Goal: Communication & Community: Answer question/provide support

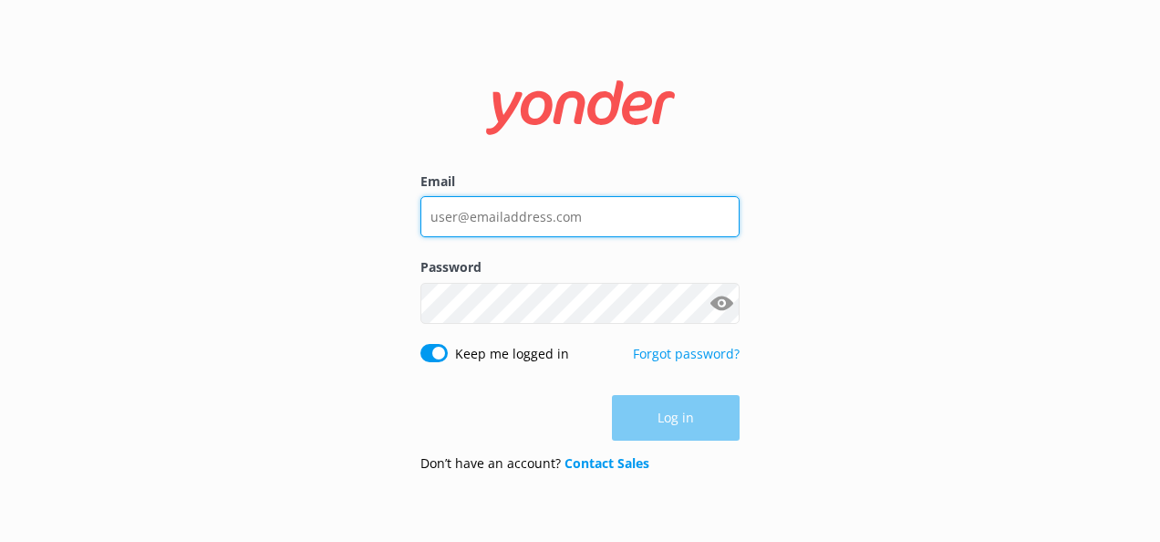
type input "[EMAIL_ADDRESS][PERSON_NAME][DOMAIN_NAME]"
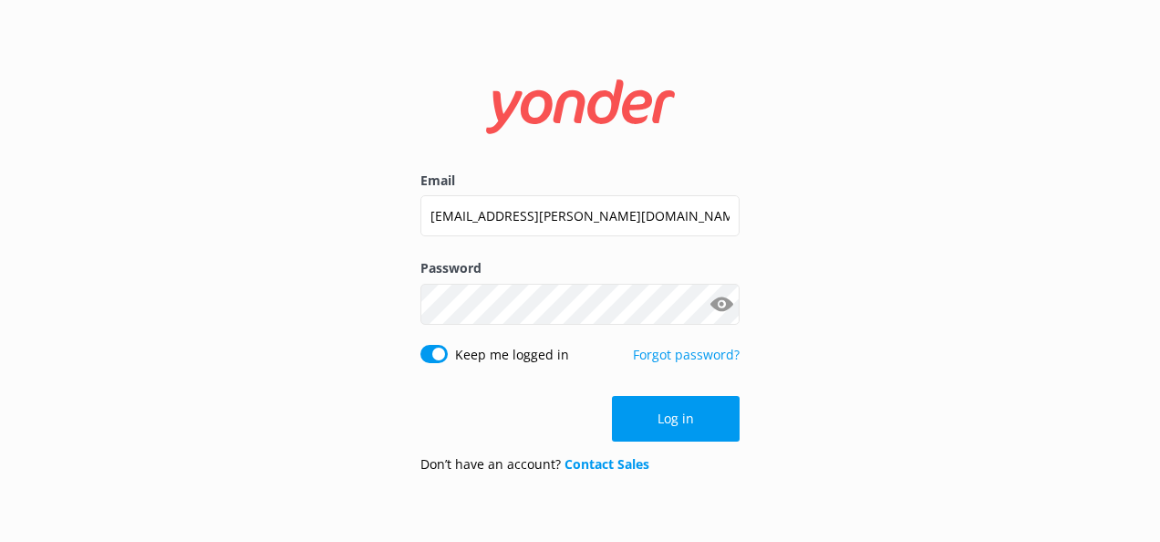
click at [678, 424] on div "Log in" at bounding box center [579, 419] width 319 height 46
click at [678, 424] on button "Log in" at bounding box center [676, 419] width 128 height 46
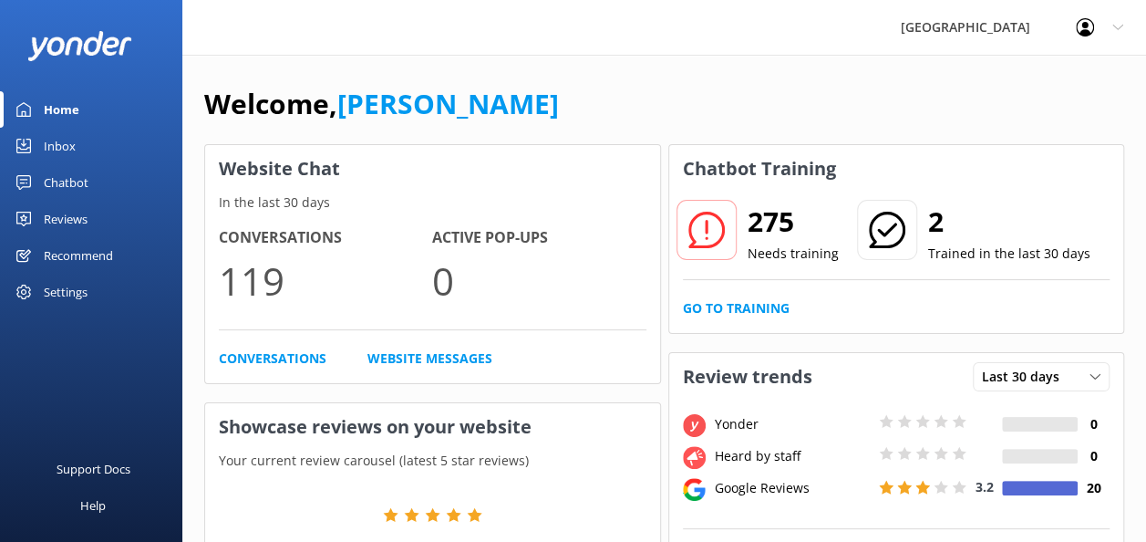
click at [64, 294] on div "Settings" at bounding box center [66, 292] width 44 height 36
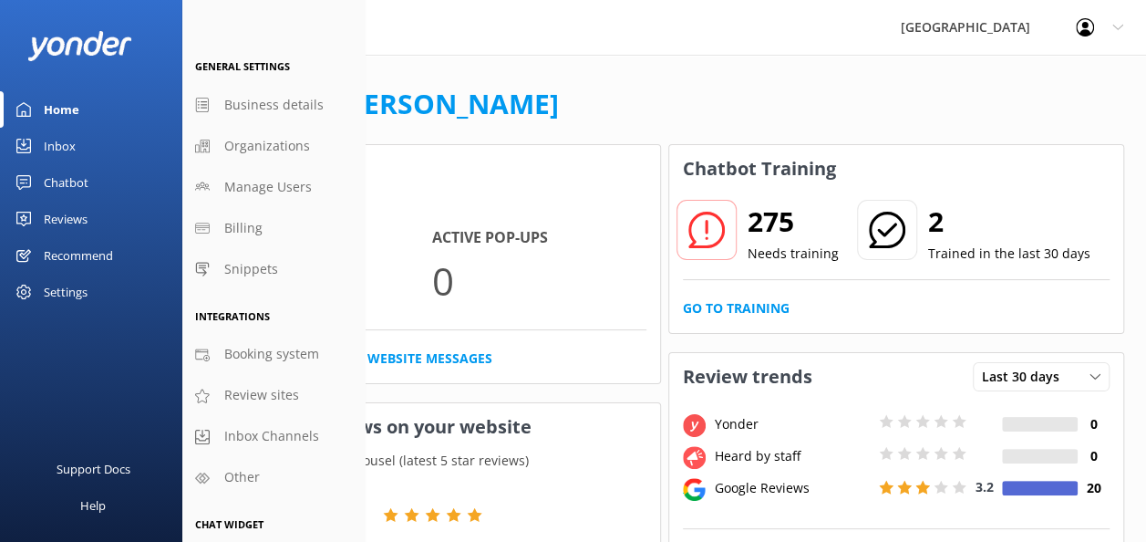
click at [64, 294] on div "Settings" at bounding box center [66, 292] width 44 height 36
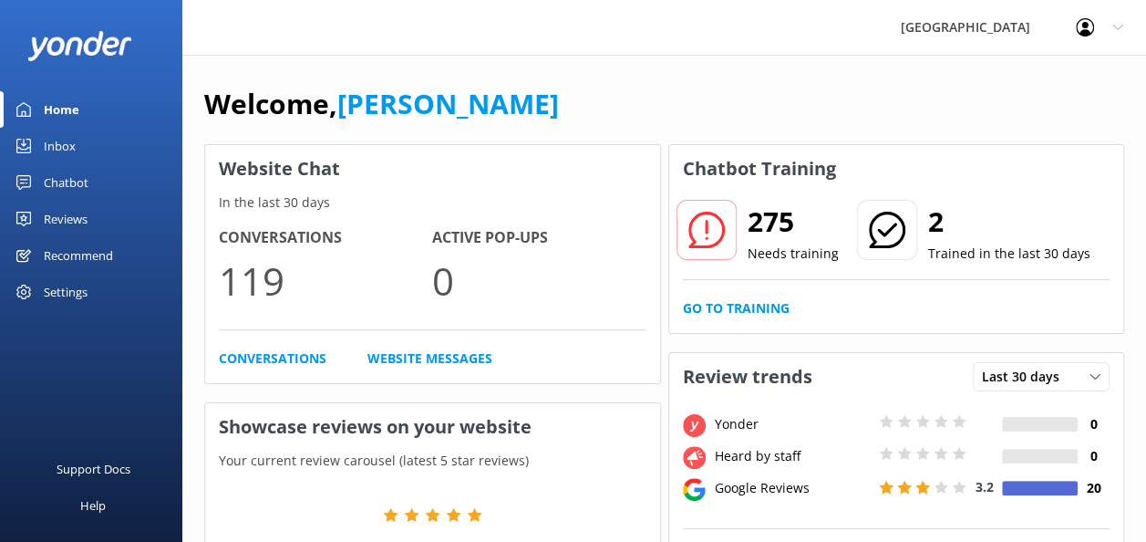
click at [1094, 16] on div "Profile Settings Logout" at bounding box center [1099, 27] width 93 height 55
click at [990, 18] on div "[GEOGRAPHIC_DATA]" at bounding box center [965, 27] width 175 height 55
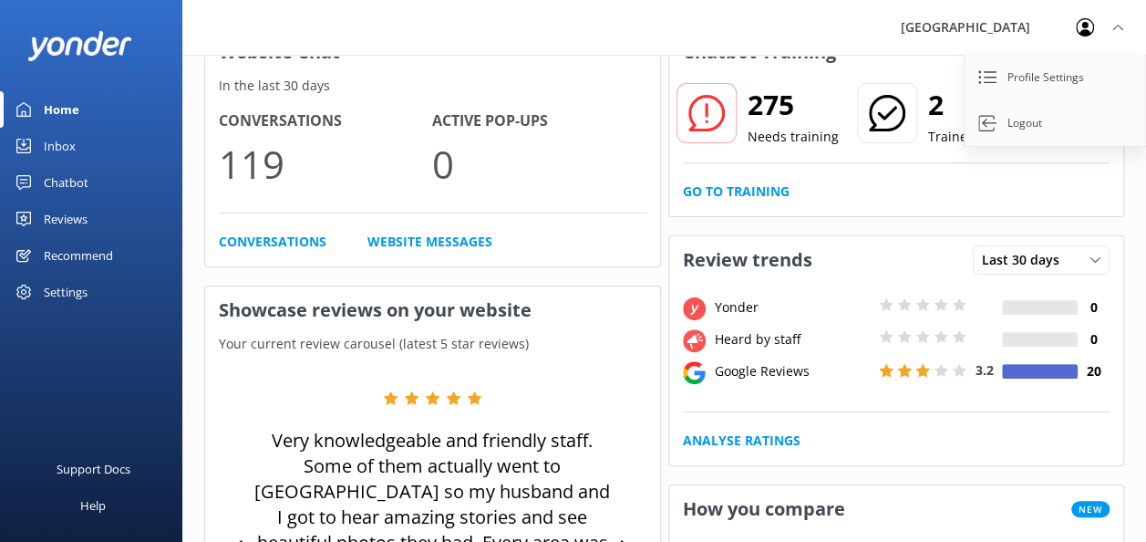
scroll to position [100, 0]
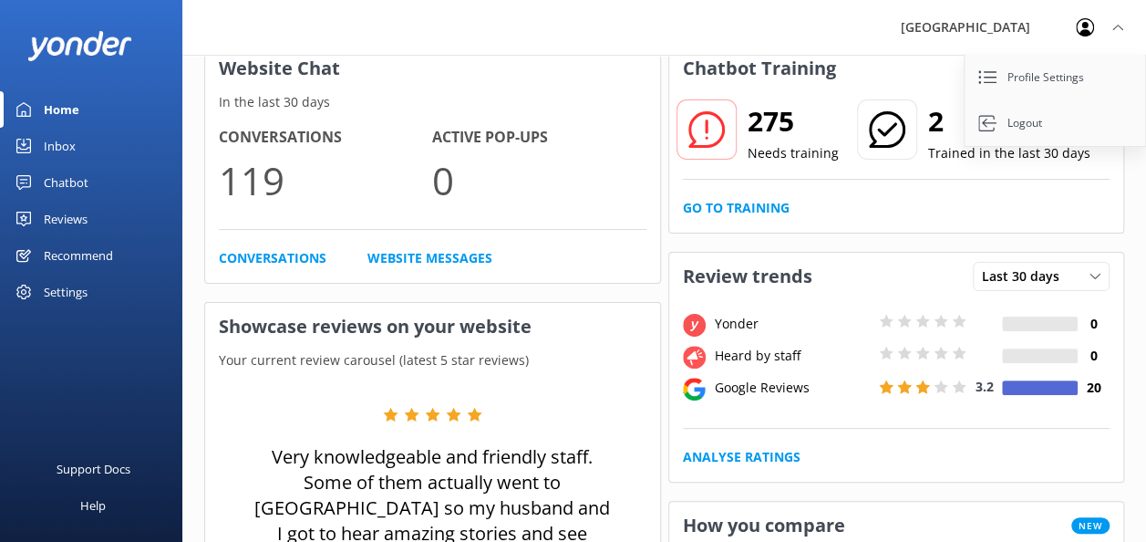
click at [73, 281] on div "Settings" at bounding box center [66, 292] width 44 height 36
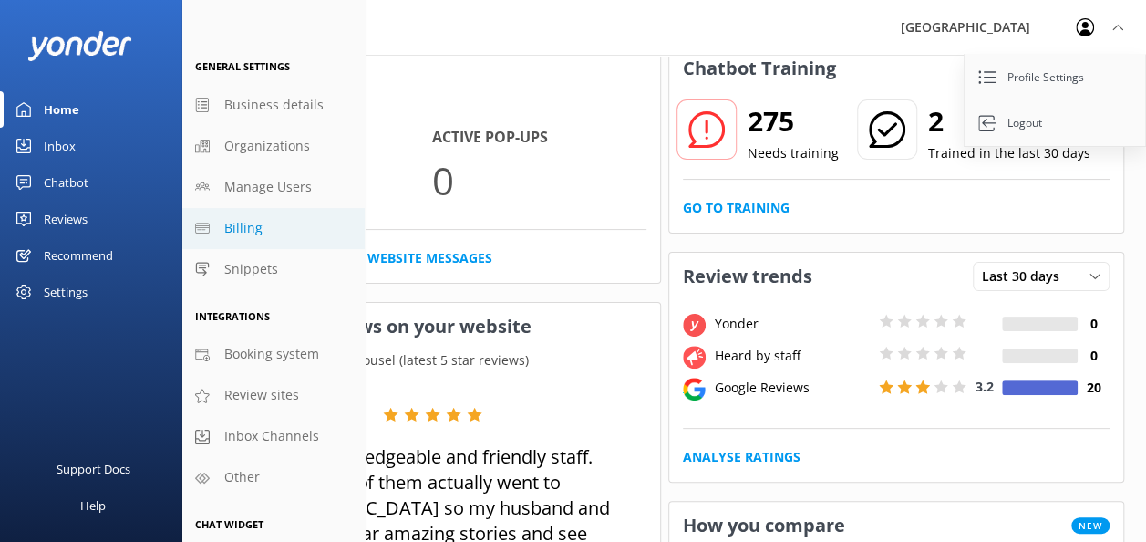
click at [248, 232] on span "Billing" at bounding box center [243, 228] width 38 height 20
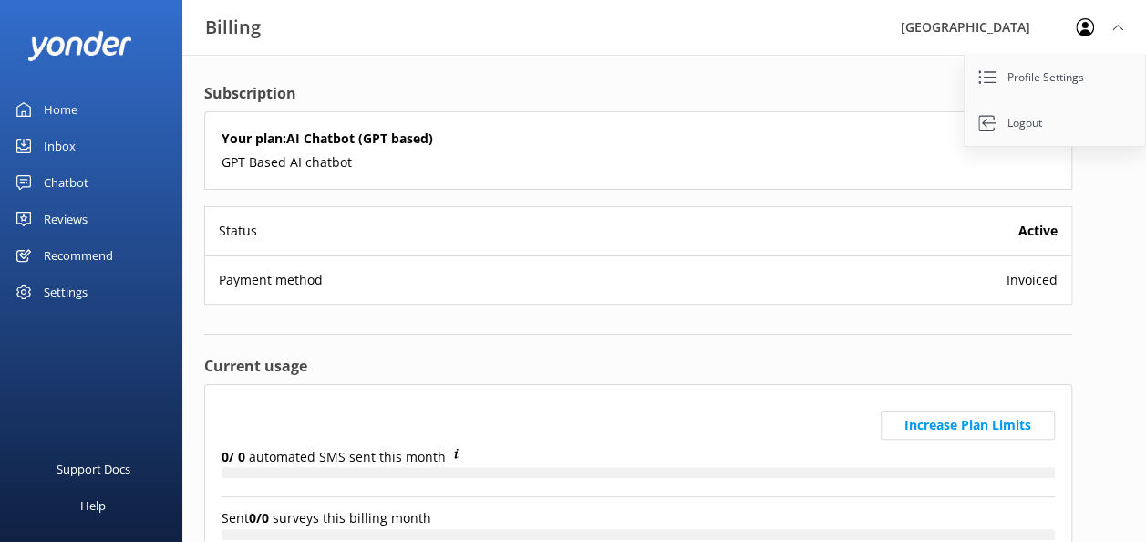
click at [486, 80] on div "Subscription Your plan: AI Chatbot (GPT based) GPT Based AI chatbot Status Acti…" at bounding box center [638, 394] width 912 height 679
click at [370, 276] on div "Payment method Invoiced" at bounding box center [638, 279] width 866 height 48
click at [64, 275] on div "Settings" at bounding box center [66, 292] width 44 height 36
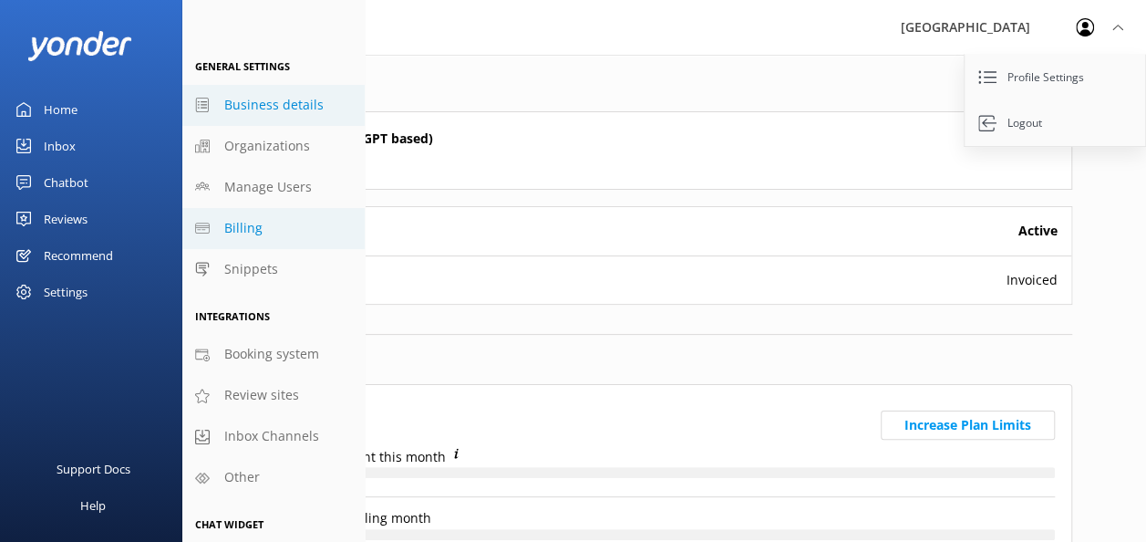
click at [281, 107] on span "Business details" at bounding box center [273, 105] width 99 height 20
select select "Pacific/[GEOGRAPHIC_DATA]"
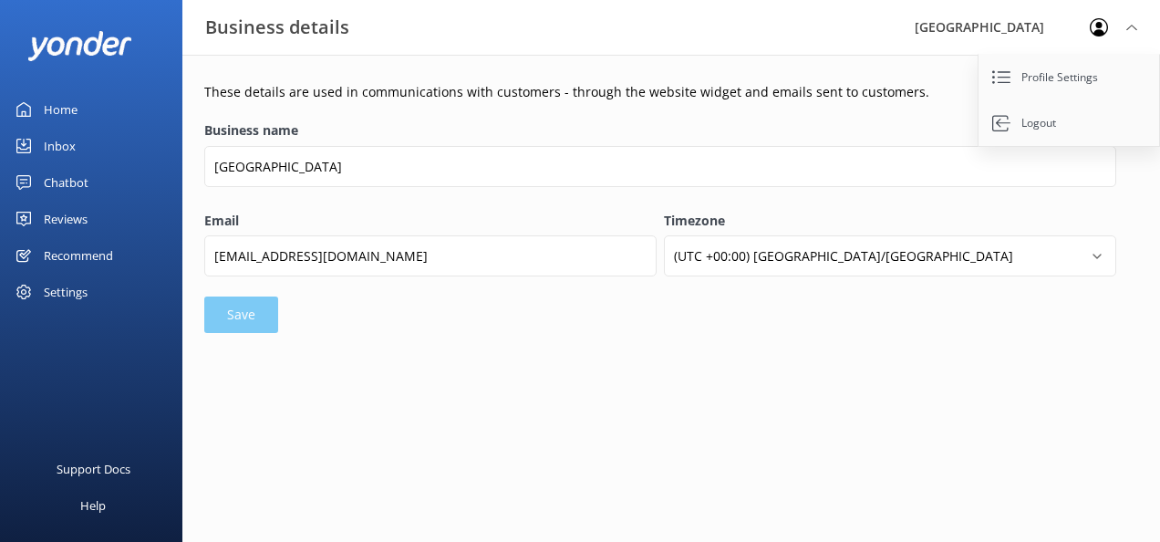
click at [58, 146] on div "Inbox" at bounding box center [60, 146] width 32 height 36
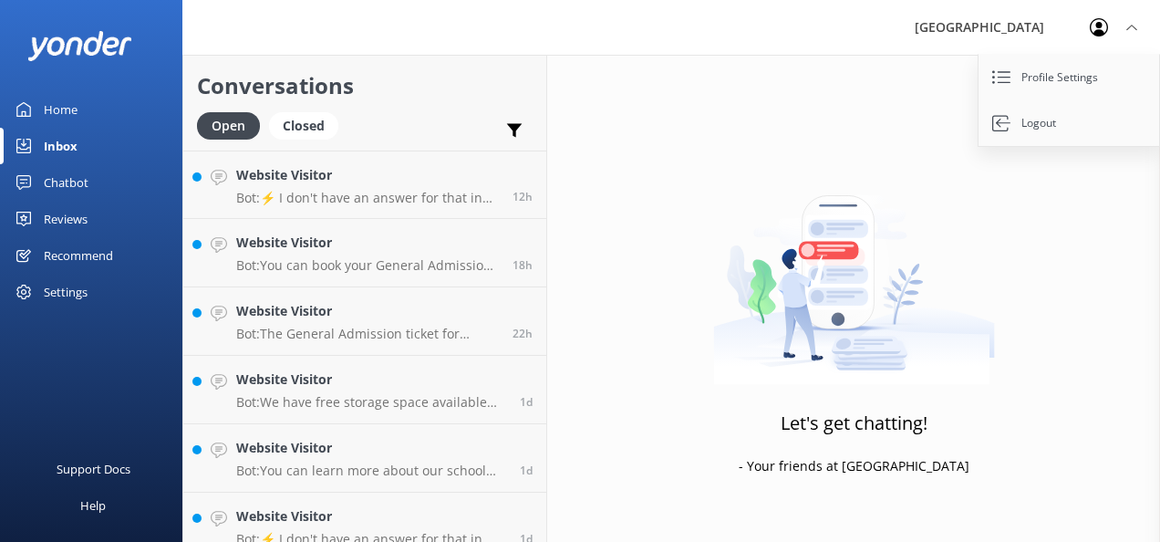
click at [68, 213] on div "Reviews" at bounding box center [66, 219] width 44 height 36
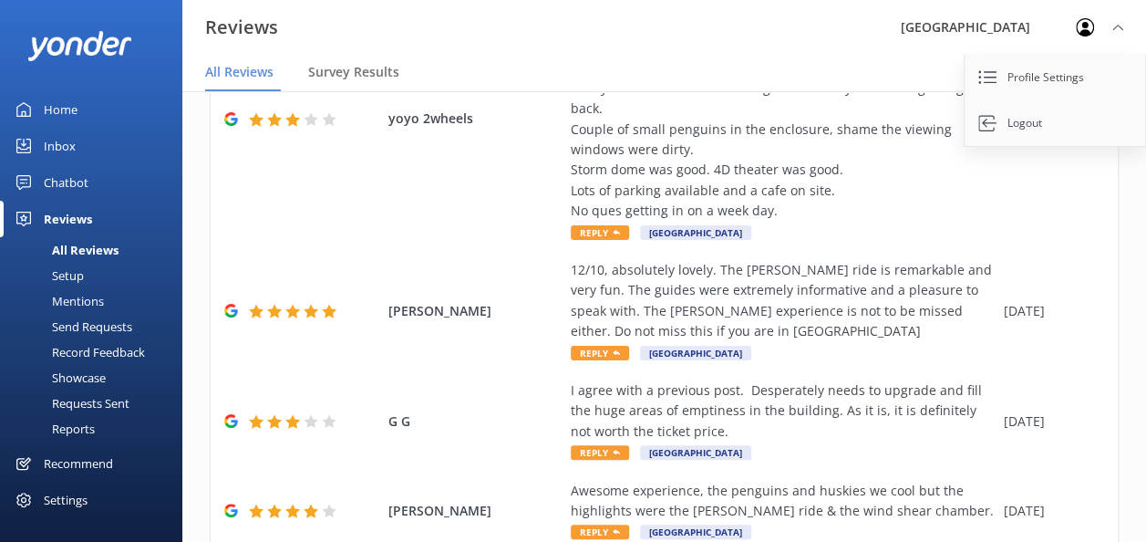
scroll to position [422, 0]
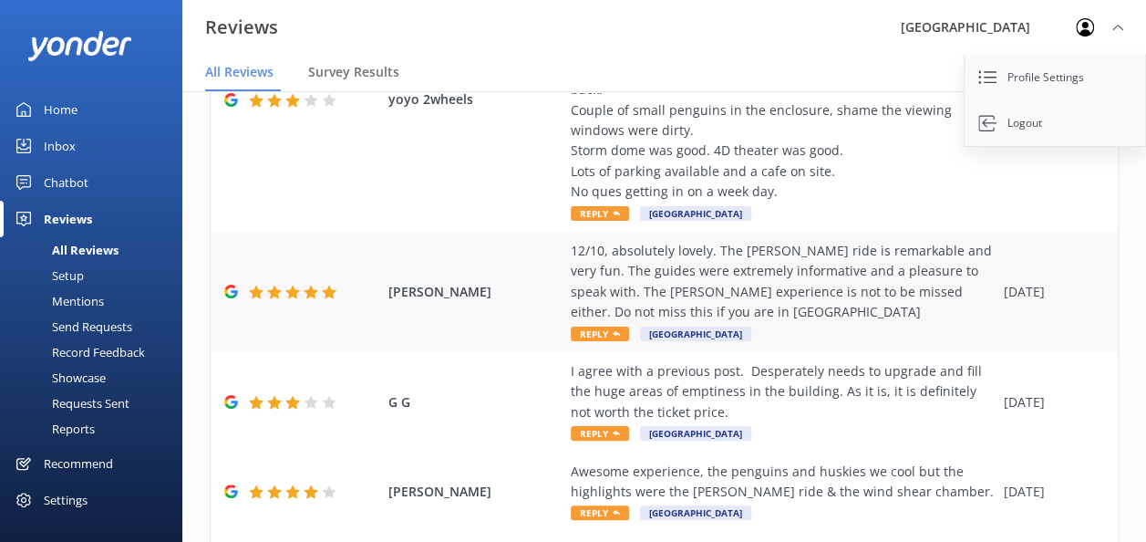
click at [809, 279] on div "12/10, absolutely lovely. The [PERSON_NAME] ride is remarkable and very fun. Th…" at bounding box center [783, 282] width 424 height 82
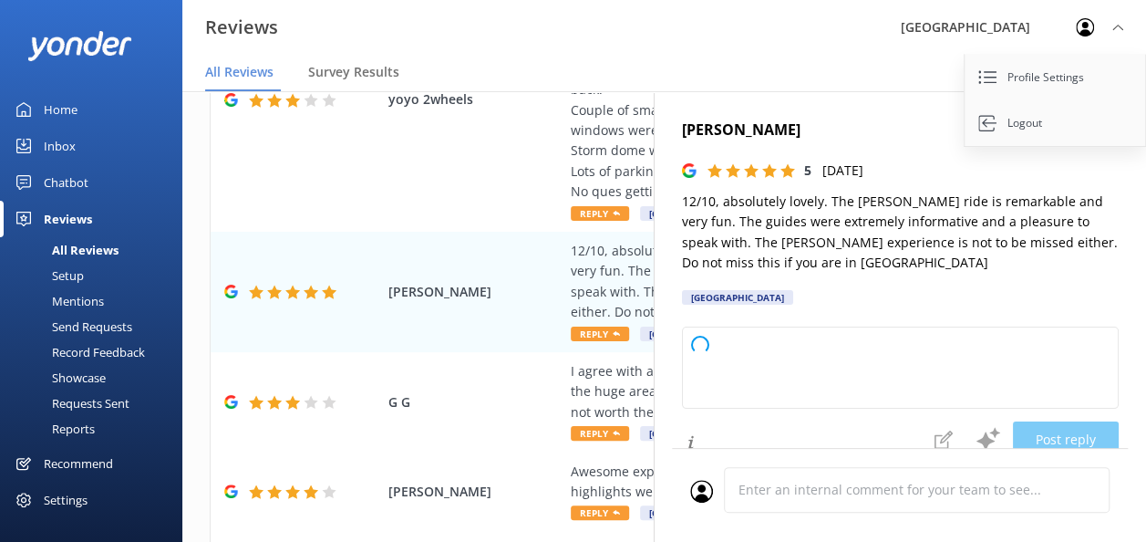
type textarea "Thank you so much for your wonderful review! We're thrilled to hear you enjoyed…"
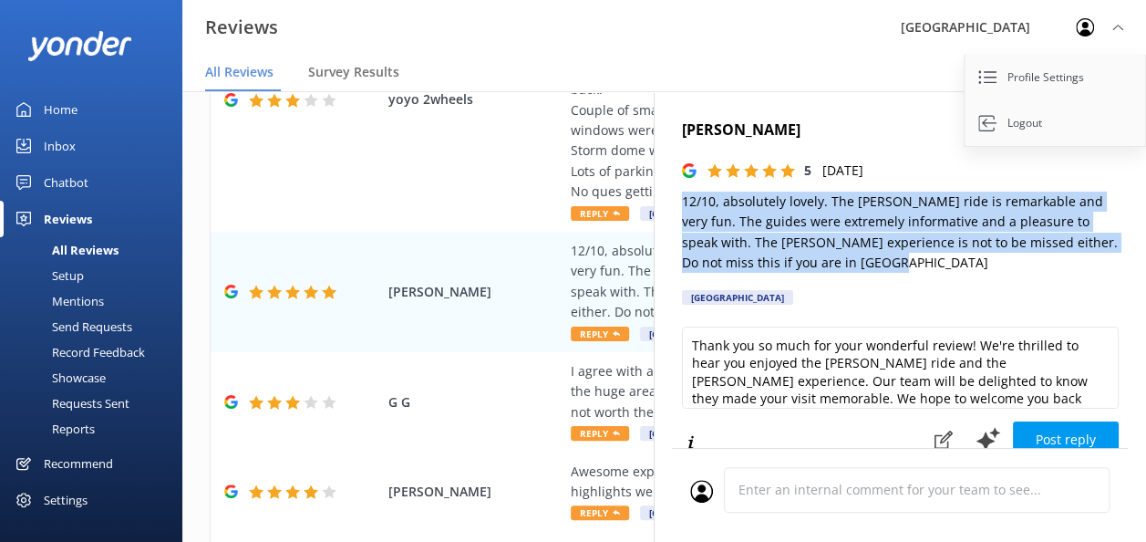
drag, startPoint x: 681, startPoint y: 195, endPoint x: 876, endPoint y: 263, distance: 206.5
click at [876, 263] on p "12/10, absolutely lovely. The [PERSON_NAME] ride is remarkable and very fun. Th…" at bounding box center [900, 233] width 437 height 82
copy p "12/10, absolutely lovely. The [PERSON_NAME] ride is remarkable and very fun. Th…"
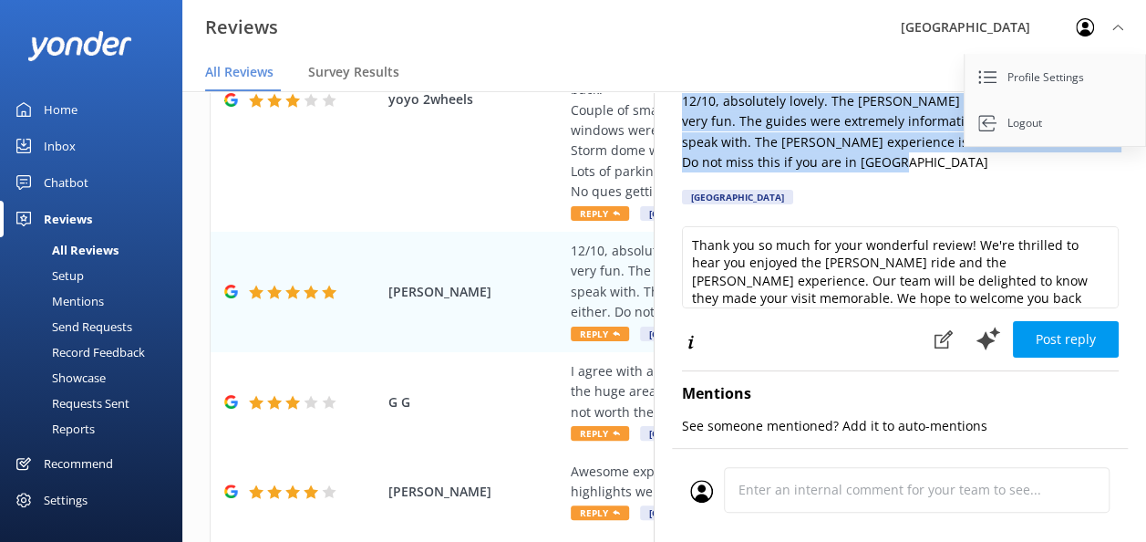
scroll to position [0, 0]
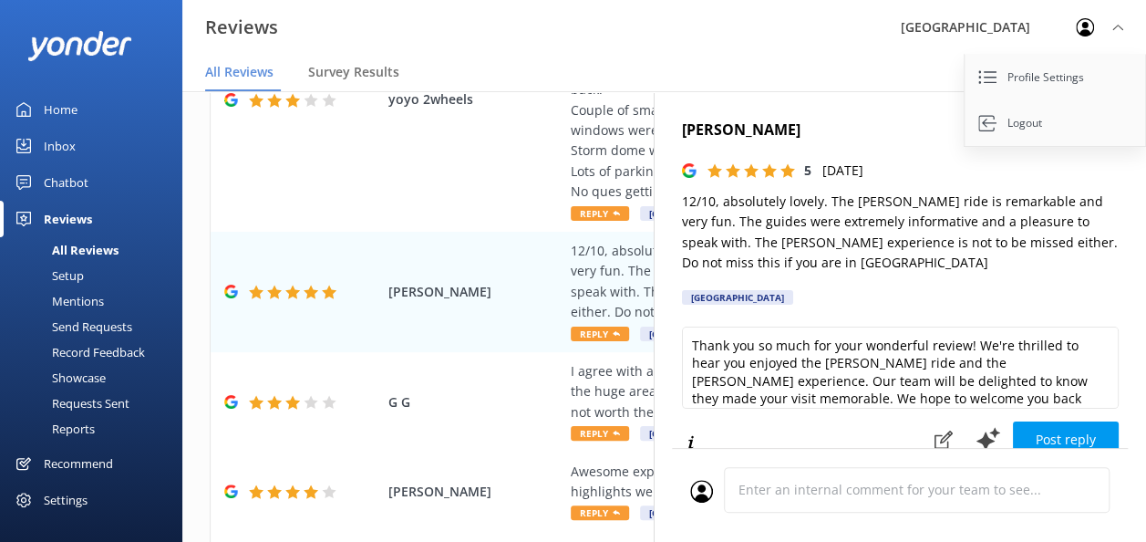
click at [878, 286] on div "[PERSON_NAME] 5 [DATE] 12/10, absolutely lovely. The [PERSON_NAME] ride is rema…" at bounding box center [900, 217] width 437 height 197
click at [614, 257] on div "12/10, absolutely lovely. The [PERSON_NAME] ride is remarkable and very fun. Th…" at bounding box center [783, 282] width 424 height 82
click at [944, 62] on nav "All Reviews Survey Results" at bounding box center [664, 73] width 964 height 36
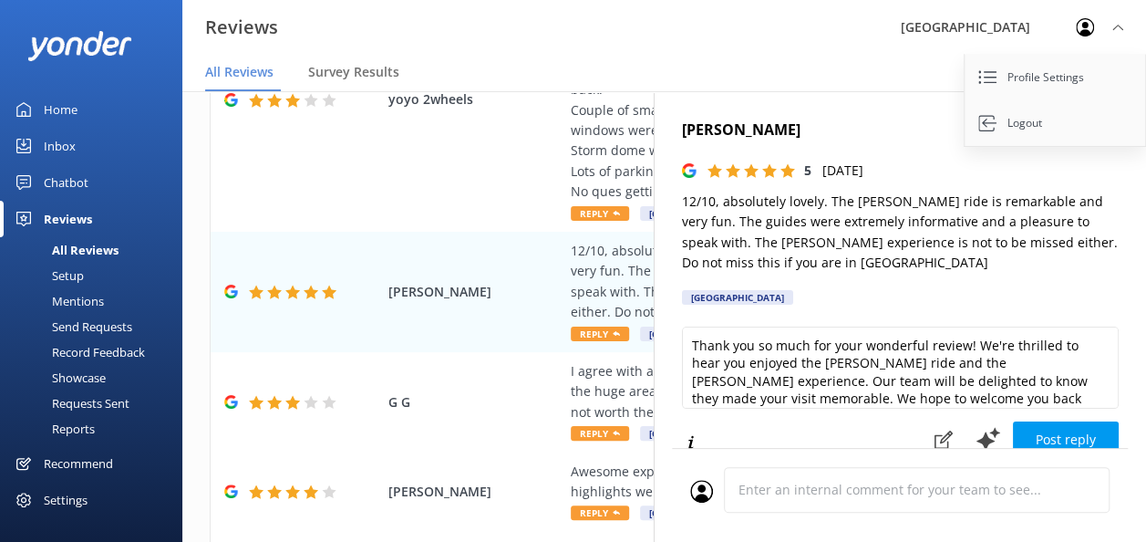
scroll to position [36, 0]
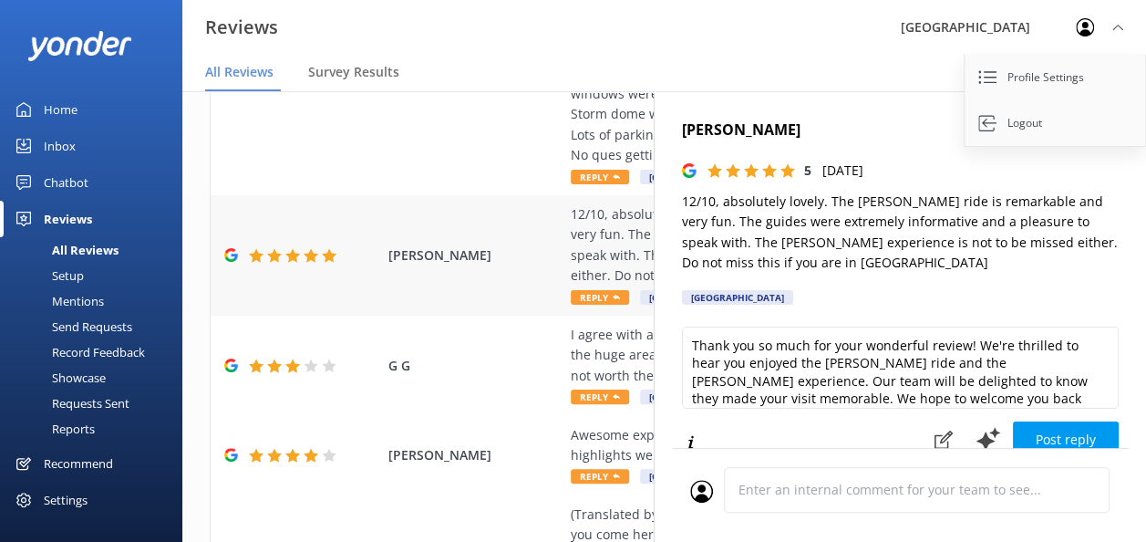
click at [498, 245] on span "[PERSON_NAME]" at bounding box center [475, 255] width 173 height 20
click at [769, 140] on h4 "[PERSON_NAME]" at bounding box center [900, 131] width 437 height 24
click at [509, 356] on span "G G" at bounding box center [475, 366] width 173 height 20
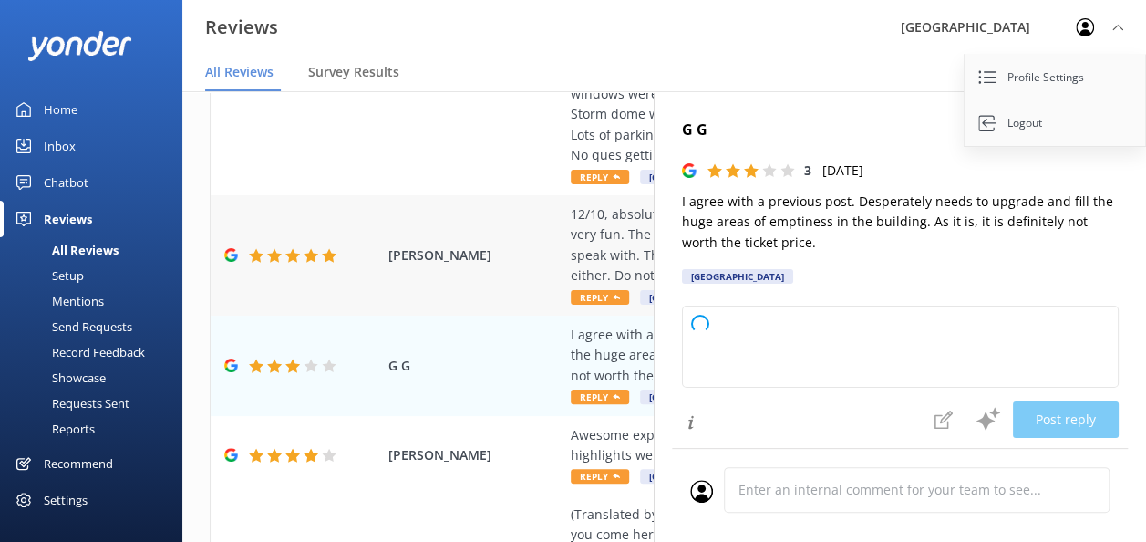
type textarea "Thank you for your feedback. We appreciate your honesty and are always looking …"
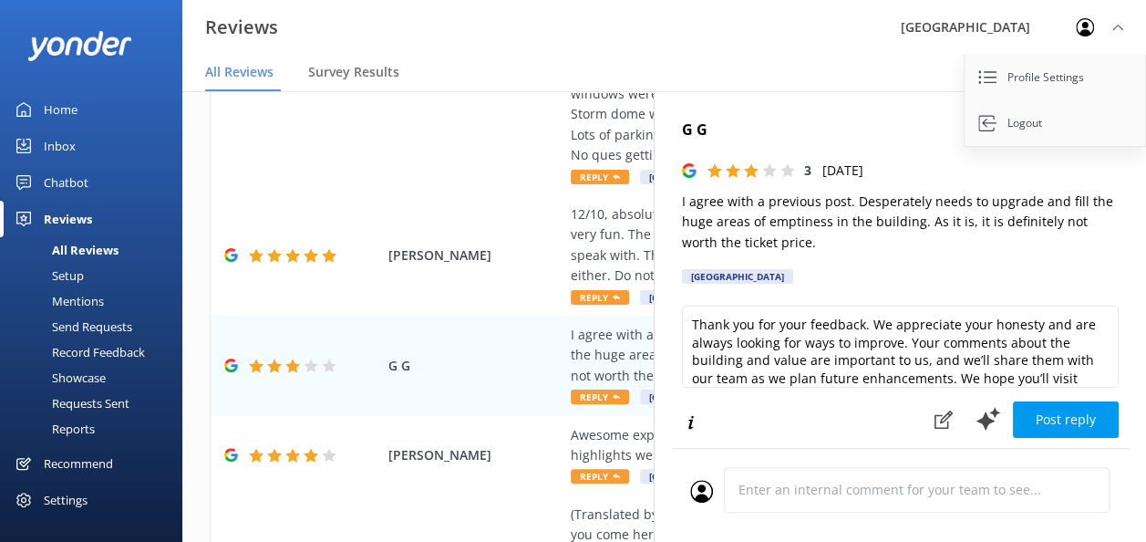
scroll to position [0, 0]
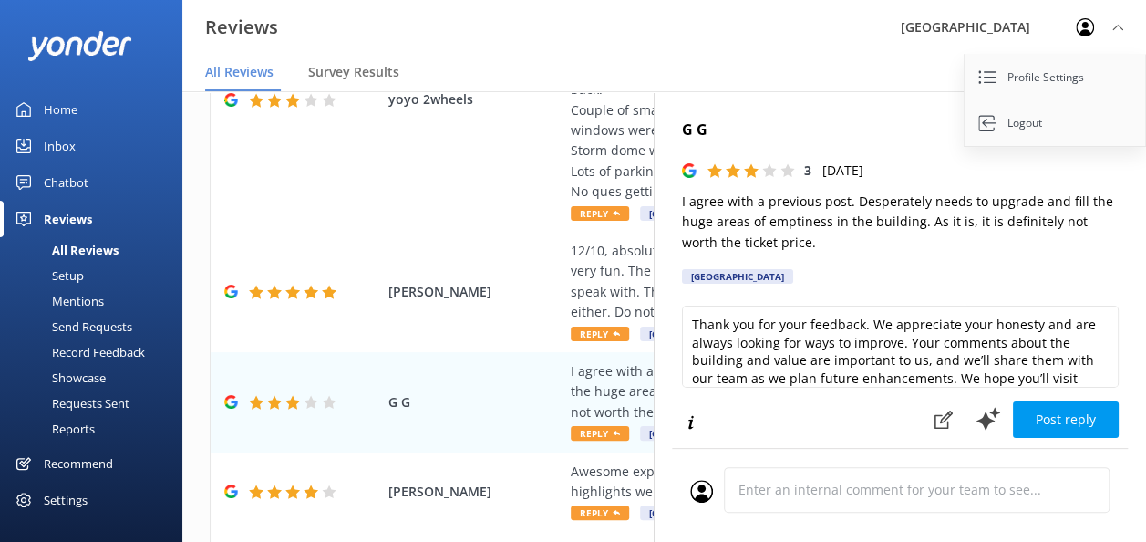
click at [751, 61] on nav "All Reviews Survey Results" at bounding box center [664, 73] width 964 height 36
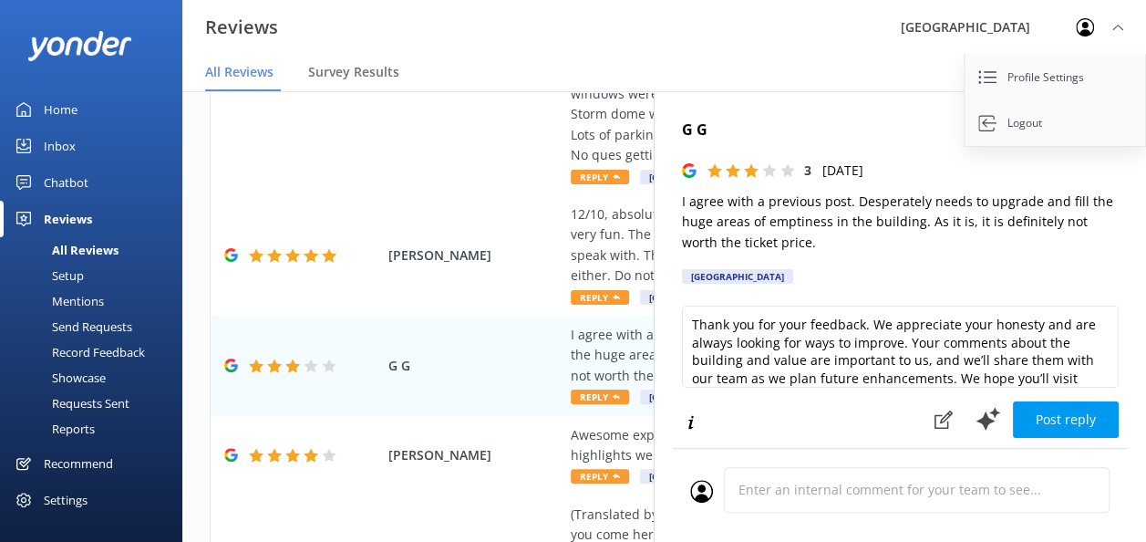
click at [1122, 25] on icon at bounding box center [1118, 27] width 11 height 11
click at [1092, 136] on icon "button" at bounding box center [1101, 128] width 18 height 18
